Goal: Transaction & Acquisition: Purchase product/service

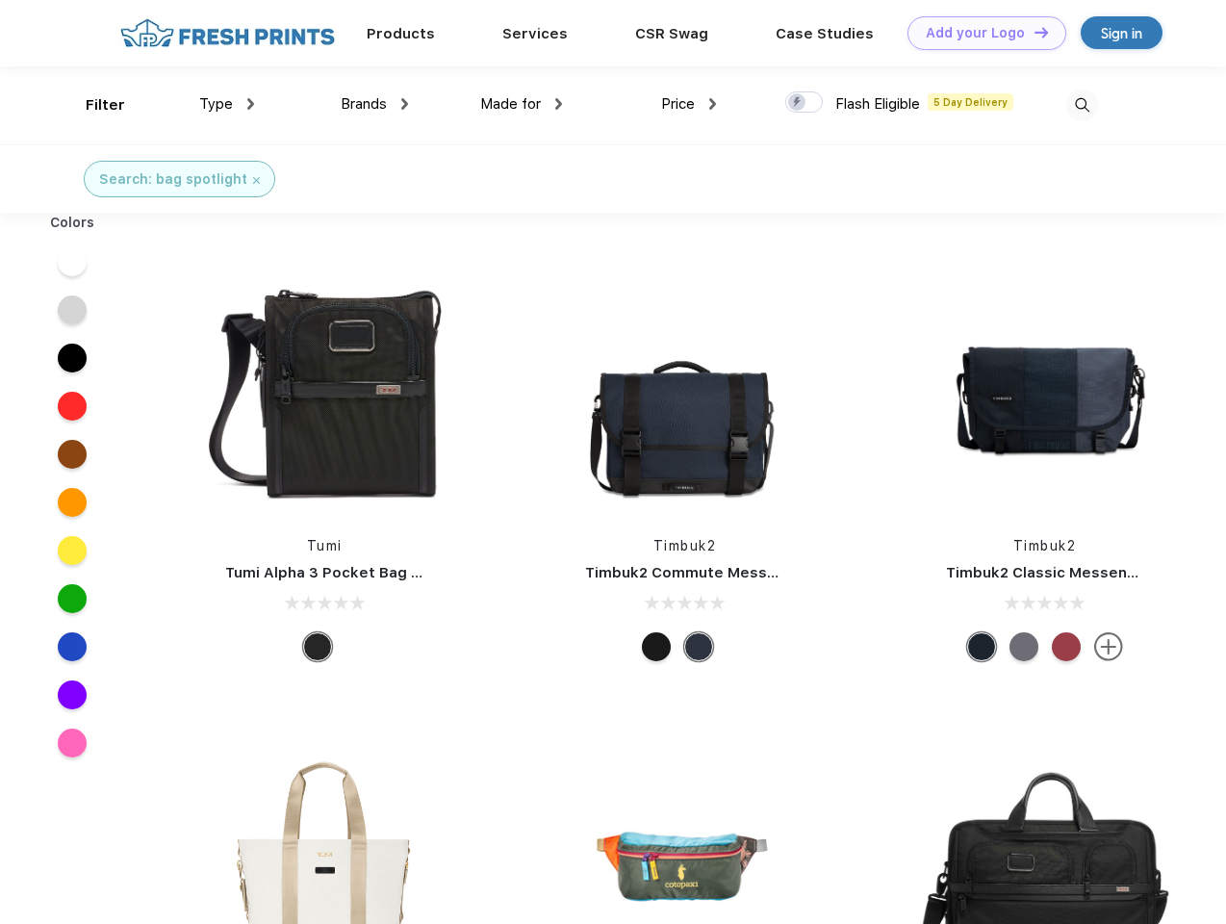
click at [980, 33] on link "Add your Logo Design Tool" at bounding box center [987, 33] width 159 height 34
click at [0, 0] on div "Design Tool" at bounding box center [0, 0] width 0 height 0
click at [1033, 32] on link "Add your Logo Design Tool" at bounding box center [987, 33] width 159 height 34
click at [92, 105] on div "Filter" at bounding box center [105, 105] width 39 height 22
click at [227, 104] on span "Type" at bounding box center [216, 103] width 34 height 17
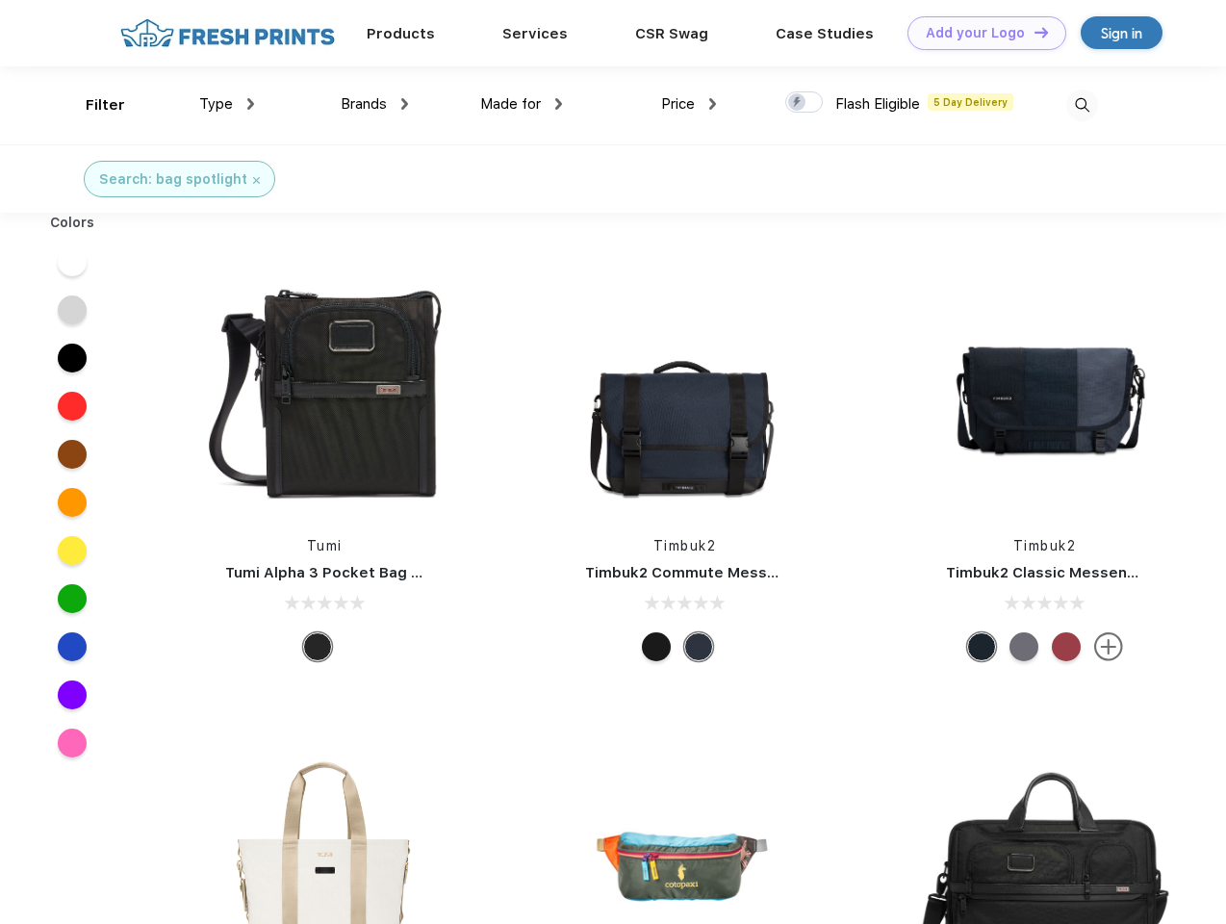
click at [374, 104] on span "Brands" at bounding box center [364, 103] width 46 height 17
click at [522, 104] on span "Made for" at bounding box center [510, 103] width 61 height 17
click at [689, 104] on span "Price" at bounding box center [678, 103] width 34 height 17
click at [805, 103] on div at bounding box center [805, 101] width 38 height 21
click at [798, 103] on input "checkbox" at bounding box center [792, 96] width 13 height 13
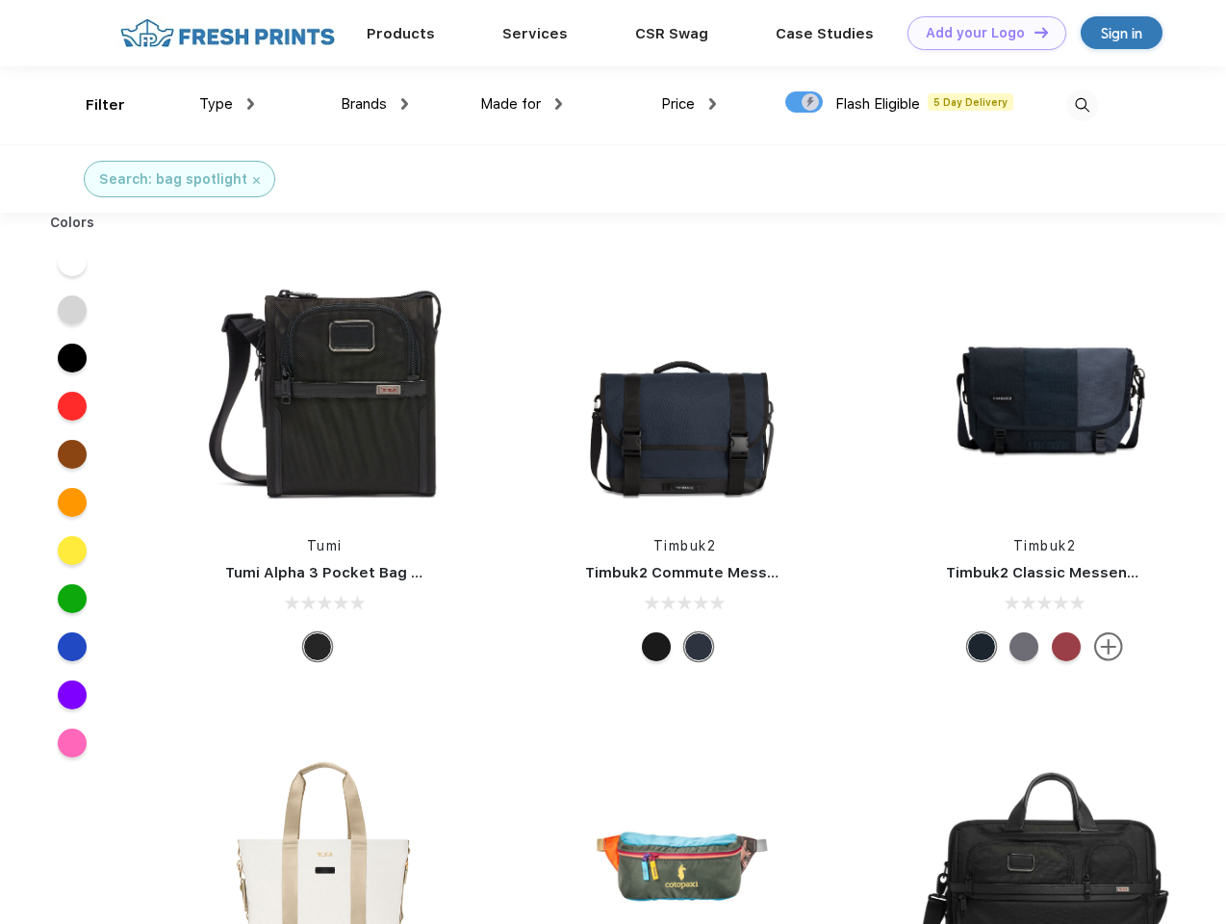
click at [1082, 105] on img at bounding box center [1083, 106] width 32 height 32
